Goal: Task Accomplishment & Management: Complete application form

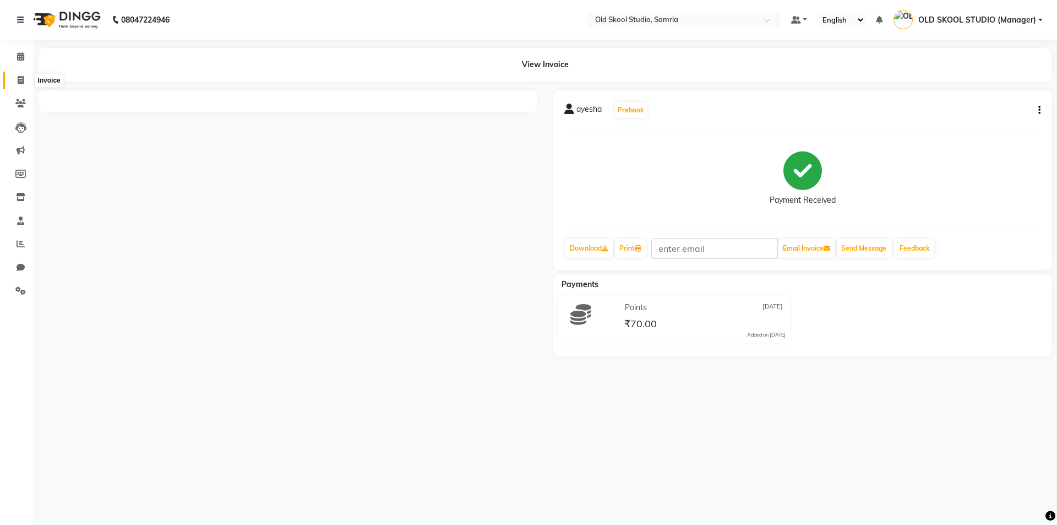
click at [22, 82] on icon at bounding box center [21, 80] width 6 height 8
select select "service"
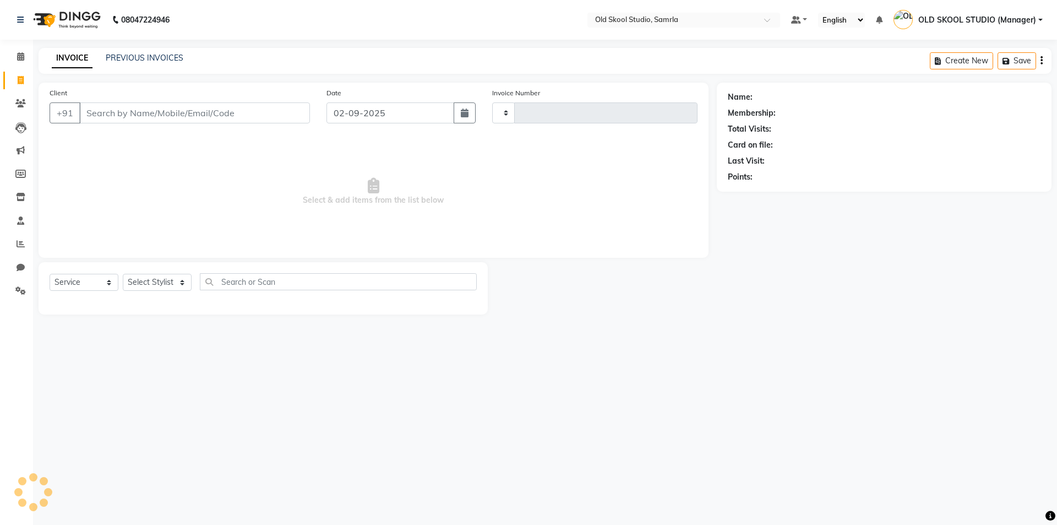
type input "0340"
select select "8041"
type input "7528916550"
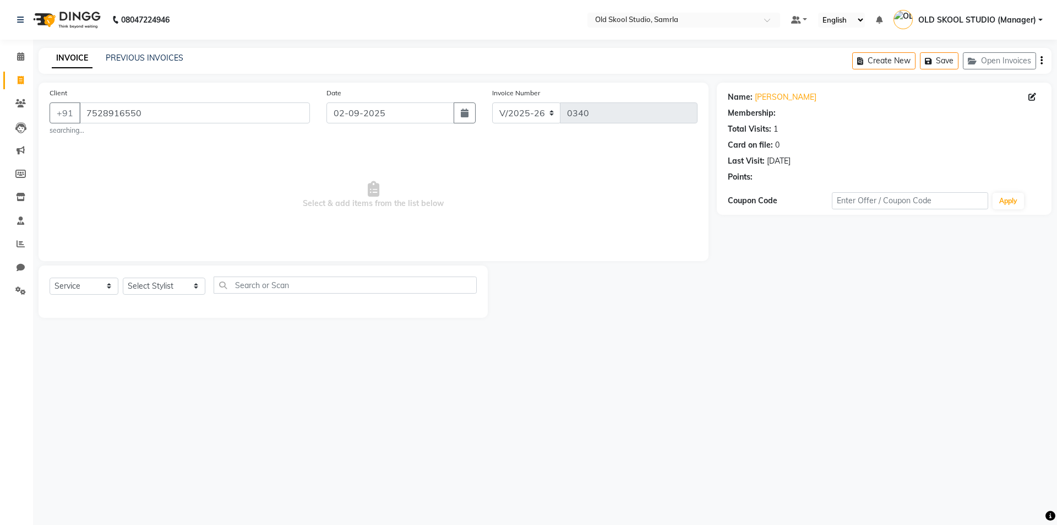
select select "1: Object"
click at [327, 289] on input "text" at bounding box center [345, 284] width 263 height 17
click at [199, 282] on select "Select Stylist [PERSON_NAME] kiran [PERSON_NAME] [PERSON_NAME] OLD SKOOL STUDIO…" at bounding box center [164, 285] width 83 height 17
select select "85585"
click at [123, 277] on select "Select Stylist [PERSON_NAME] kiran [PERSON_NAME] [PERSON_NAME] OLD SKOOL STUDIO…" at bounding box center [164, 285] width 83 height 17
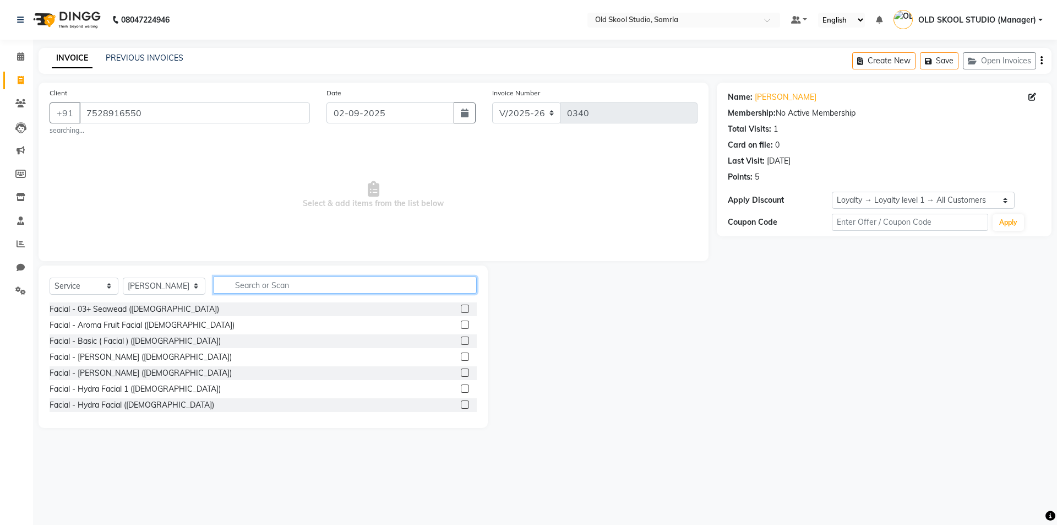
click at [254, 288] on input "text" at bounding box center [345, 284] width 263 height 17
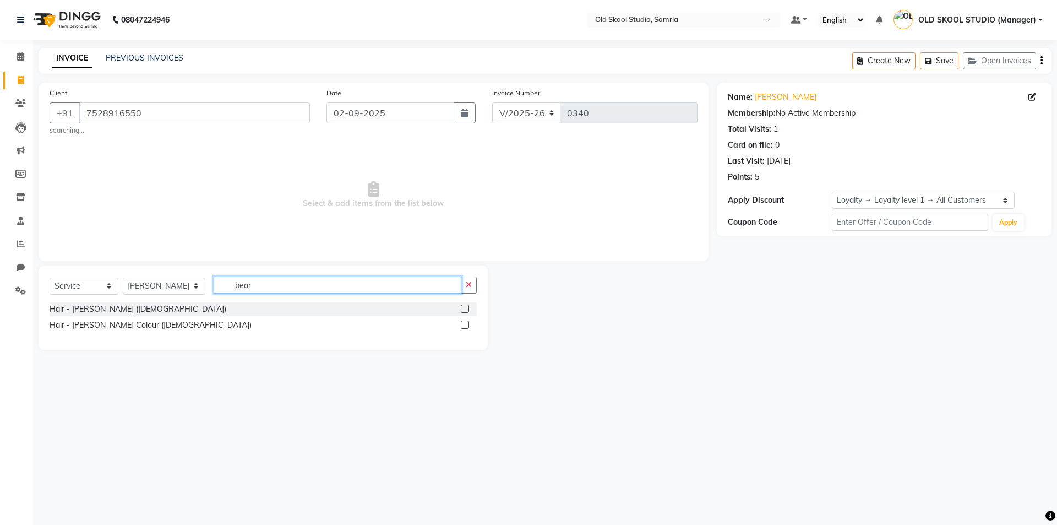
type input "bear"
click at [245, 301] on div "Select Service Product Membership Package Voucher Prepaid Gift Card Select Styl…" at bounding box center [263, 289] width 427 height 26
click at [463, 312] on label at bounding box center [465, 308] width 8 height 8
click at [463, 312] on input "checkbox" at bounding box center [464, 308] width 7 height 7
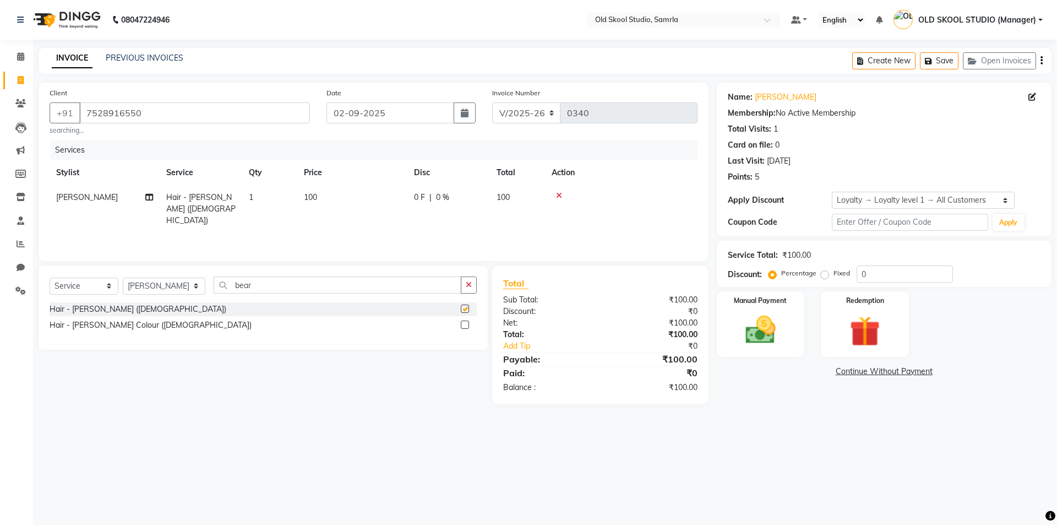
checkbox input "false"
click at [790, 331] on div "Manual Payment" at bounding box center [759, 324] width 91 height 68
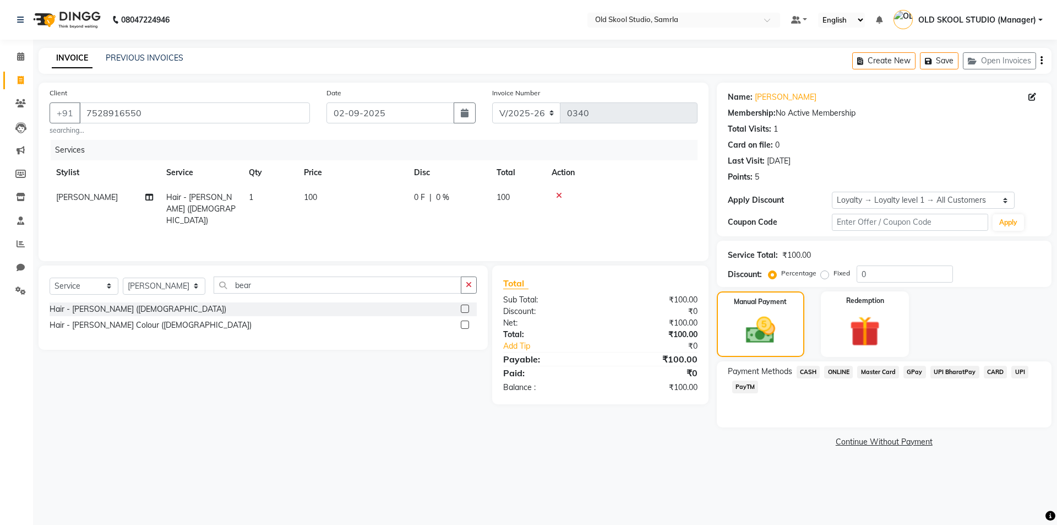
click at [835, 372] on span "ONLINE" at bounding box center [838, 371] width 29 height 13
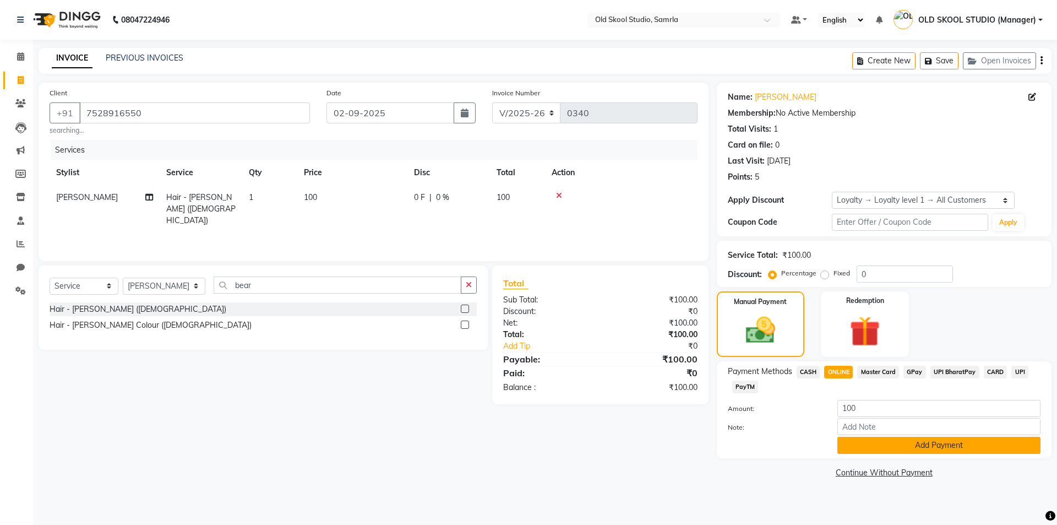
click at [856, 447] on button "Add Payment" at bounding box center [938, 444] width 203 height 17
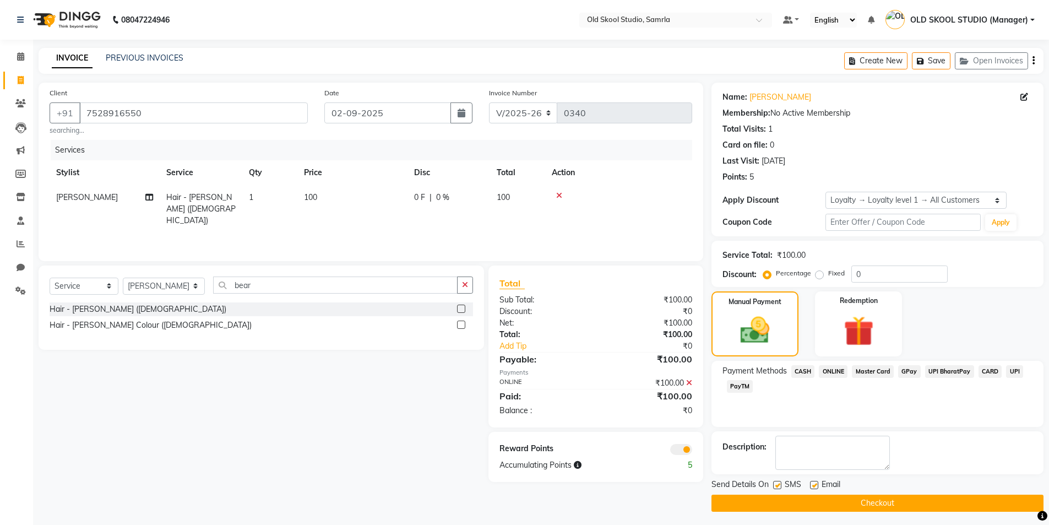
click at [886, 504] on button "Checkout" at bounding box center [877, 502] width 332 height 17
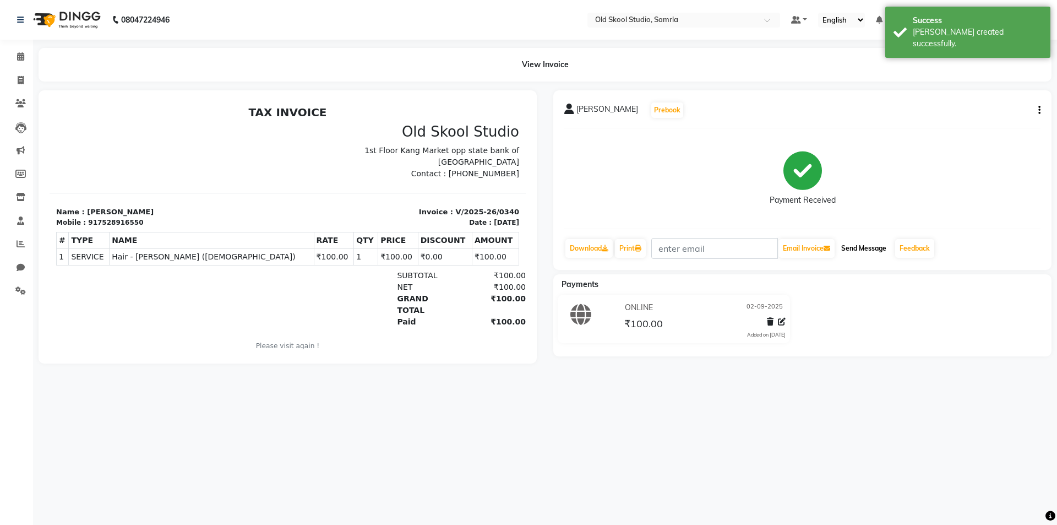
click at [869, 243] on button "Send Message" at bounding box center [864, 248] width 54 height 19
click at [921, 249] on link "Feedback" at bounding box center [914, 248] width 39 height 19
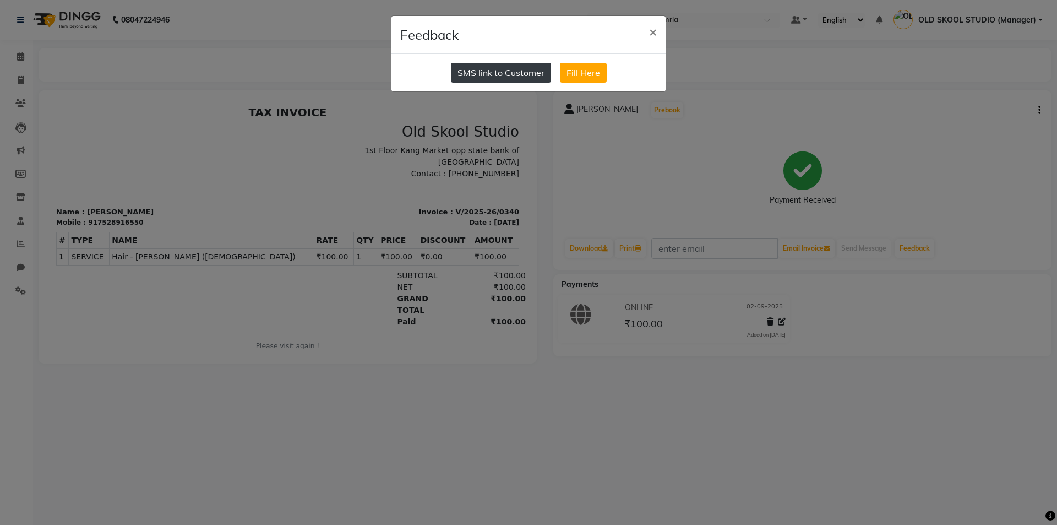
click at [505, 75] on button "SMS link to Customer" at bounding box center [501, 73] width 100 height 20
